Goal: Task Accomplishment & Management: Complete application form

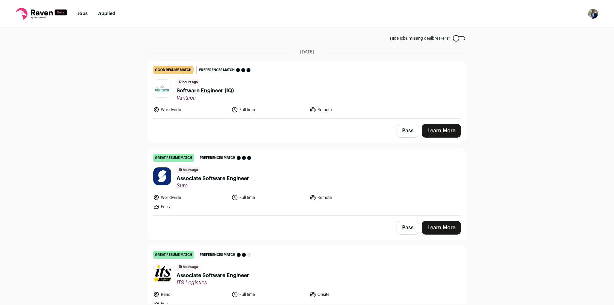
scroll to position [65, 0]
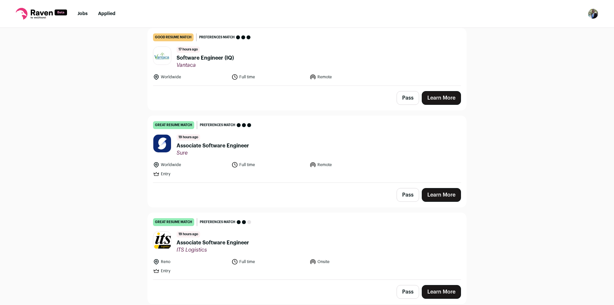
click at [429, 197] on link "Learn More" at bounding box center [441, 195] width 39 height 14
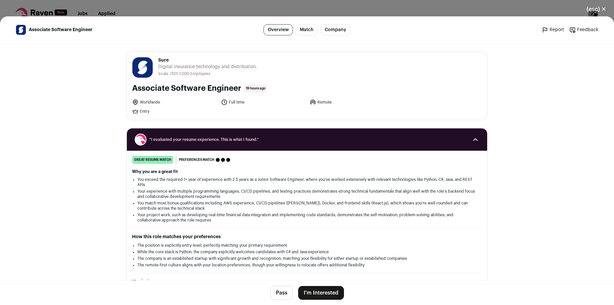
click at [319, 293] on button "I'm Interested" at bounding box center [321, 293] width 46 height 14
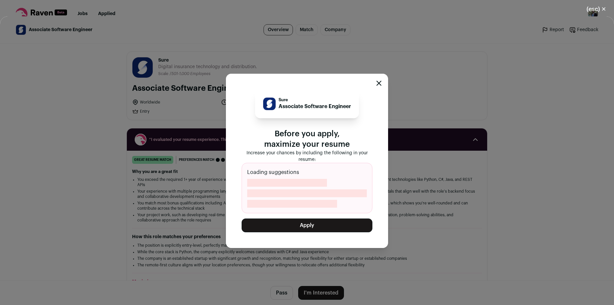
click at [286, 167] on div "Loading suggestions" at bounding box center [307, 188] width 131 height 50
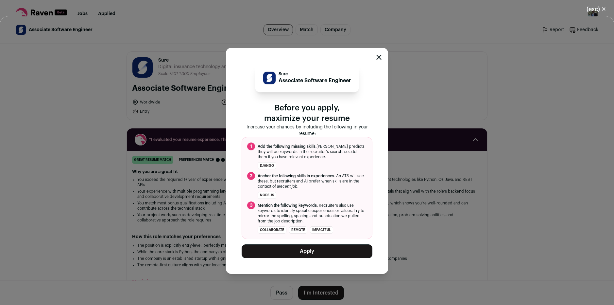
click at [314, 252] on button "Apply" at bounding box center [307, 251] width 131 height 14
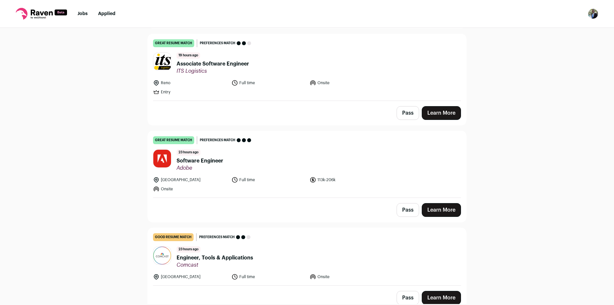
scroll to position [164, 0]
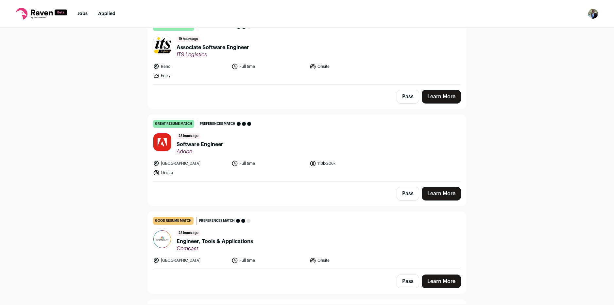
click at [437, 192] on link "Learn More" at bounding box center [441, 193] width 39 height 14
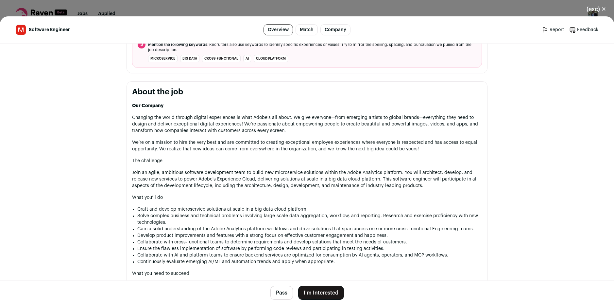
scroll to position [360, 0]
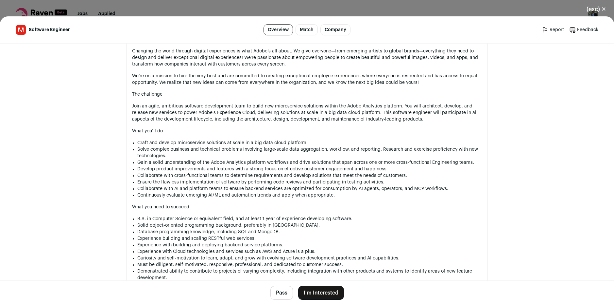
click at [184, 142] on li "Craft and develop microservice solutions at scale in a big data cloud platform." at bounding box center [309, 142] width 345 height 7
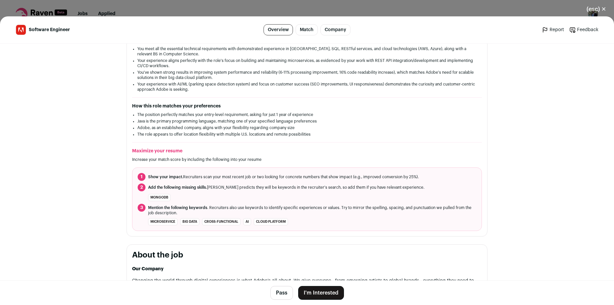
scroll to position [131, 0]
click at [314, 293] on button "I'm Interested" at bounding box center [321, 293] width 46 height 14
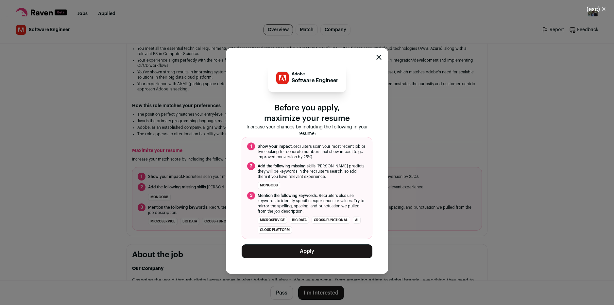
click at [291, 249] on button "Apply" at bounding box center [307, 251] width 131 height 14
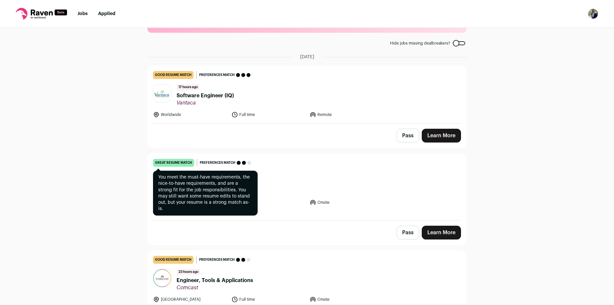
scroll to position [65, 0]
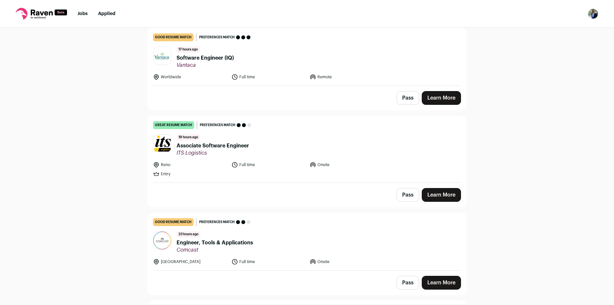
click at [430, 191] on link "Learn More" at bounding box center [441, 195] width 39 height 14
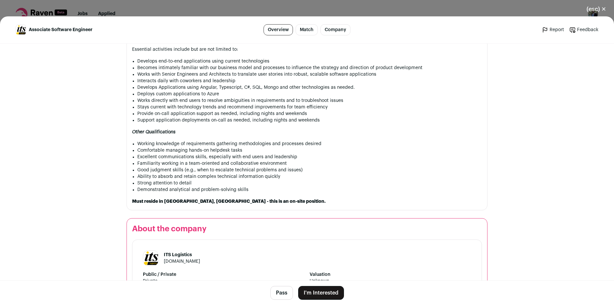
scroll to position [654, 0]
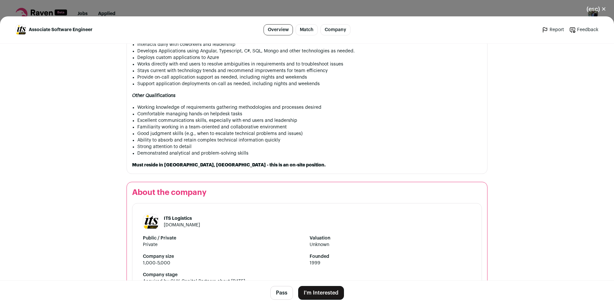
click at [325, 290] on button "I'm Interested" at bounding box center [321, 293] width 46 height 14
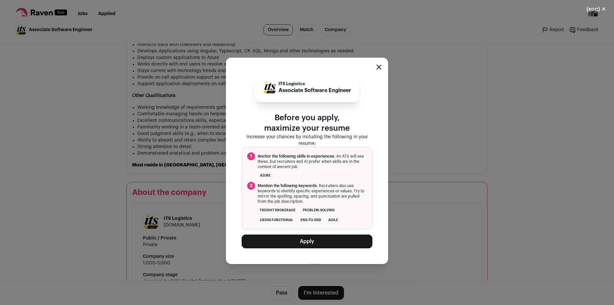
click at [300, 248] on button "Apply" at bounding box center [307, 241] width 131 height 14
